Goal: Check status: Check status

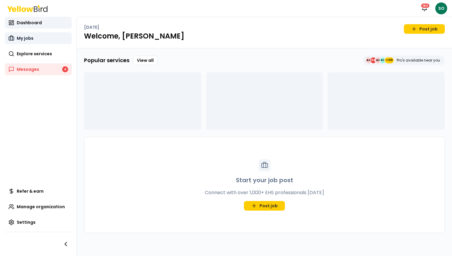
click at [34, 37] on link "My jobs" at bounding box center [38, 38] width 67 height 12
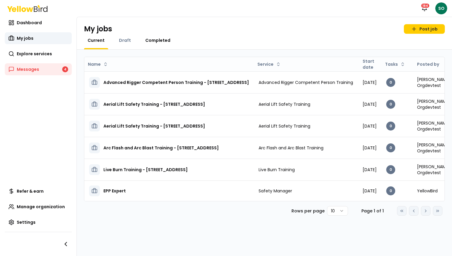
click at [162, 41] on span "Completed" at bounding box center [157, 40] width 25 height 6
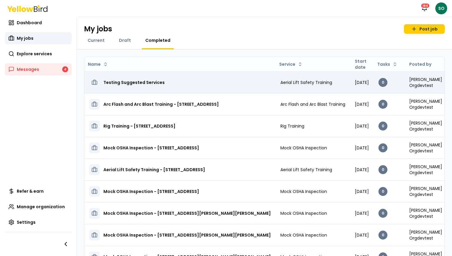
click at [144, 83] on h3 "Testing Suggested Services" at bounding box center [133, 82] width 61 height 11
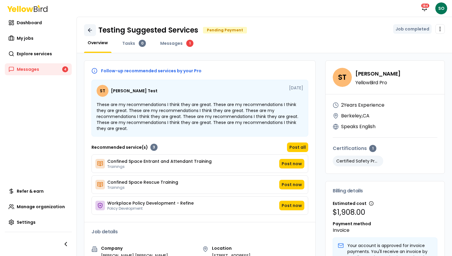
click at [89, 27] on link at bounding box center [90, 30] width 12 height 12
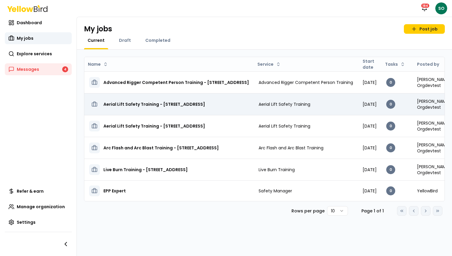
click at [126, 104] on h3 "Aerial Lift Safety Training - [STREET_ADDRESS]" at bounding box center [154, 104] width 102 height 11
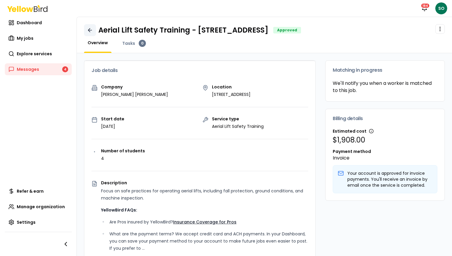
click at [89, 29] on icon at bounding box center [90, 30] width 6 height 6
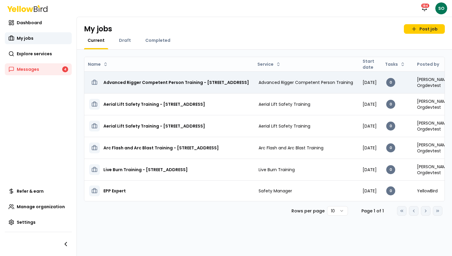
click at [126, 81] on h3 "Advanced Rigger Competent Person Training - [STREET_ADDRESS]" at bounding box center [176, 82] width 146 height 11
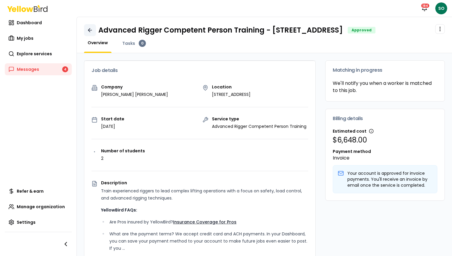
click at [92, 28] on icon at bounding box center [90, 30] width 6 height 6
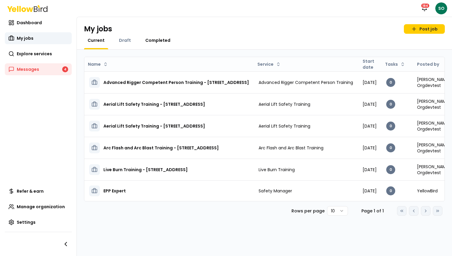
click at [160, 41] on span "Completed" at bounding box center [157, 40] width 25 height 6
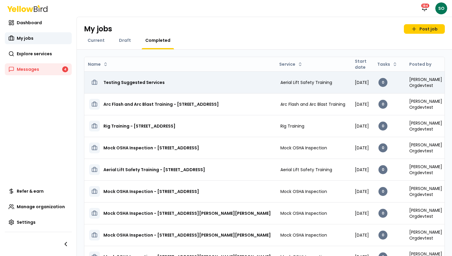
click at [126, 82] on h3 "Testing Suggested Services" at bounding box center [133, 82] width 61 height 11
